Goal: Task Accomplishment & Management: Manage account settings

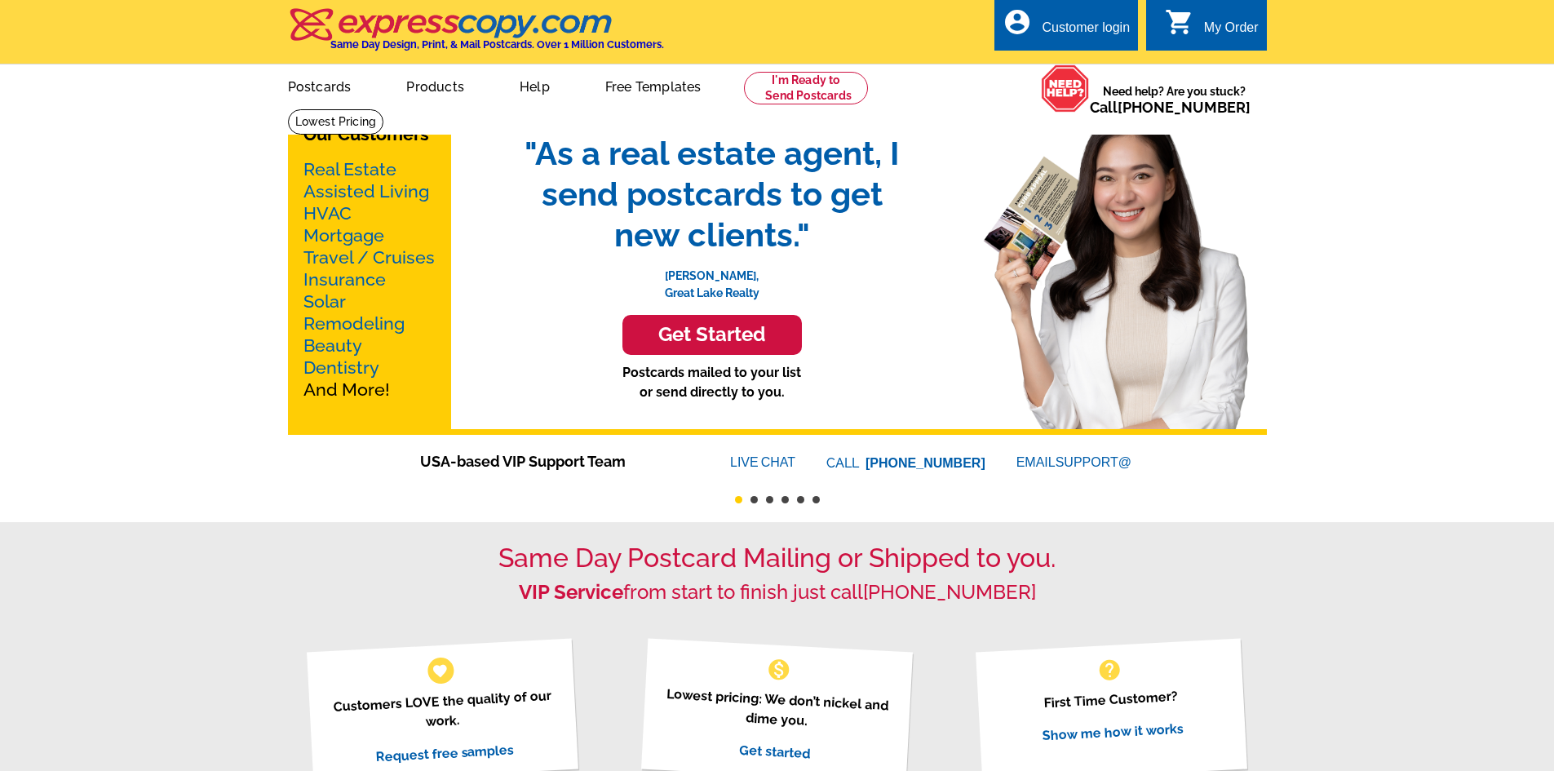
click at [1094, 20] on div "Customer login" at bounding box center [1086, 31] width 88 height 23
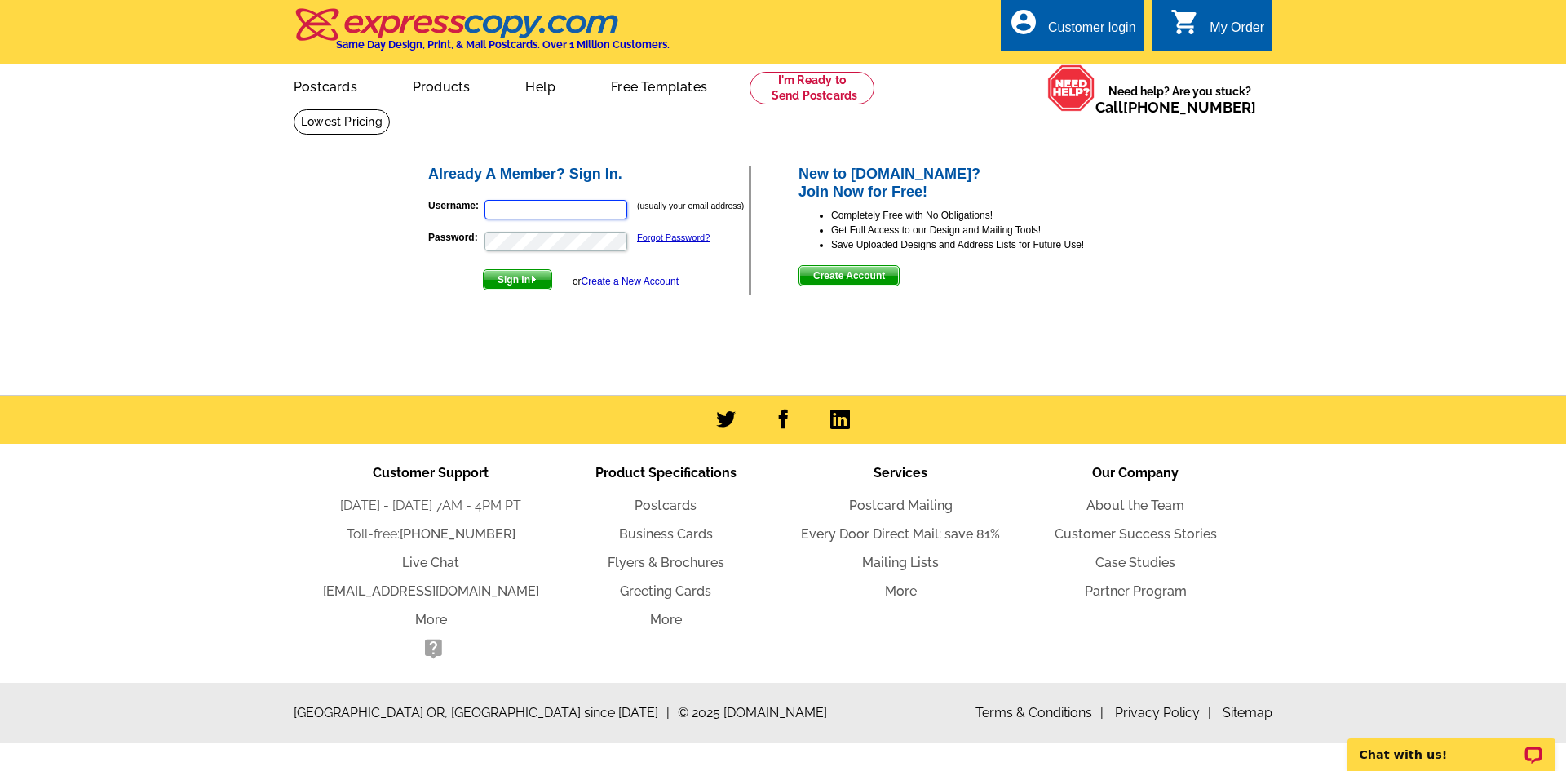
type input "[EMAIL_ADDRESS][DOMAIN_NAME]"
click at [512, 281] on span "Sign In" at bounding box center [518, 280] width 68 height 20
